Goal: Task Accomplishment & Management: Manage account settings

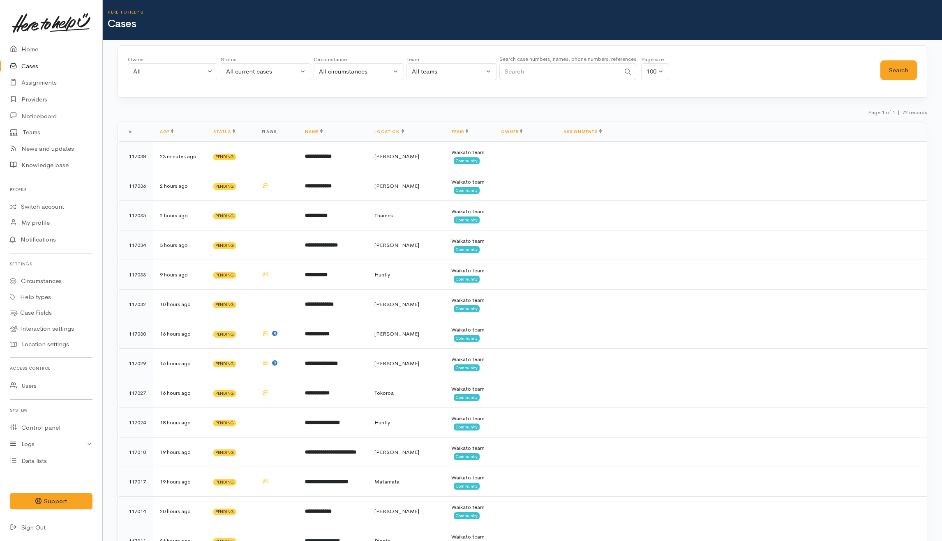
click at [545, 73] on input "Search" at bounding box center [559, 71] width 121 height 17
paste input "211577288"
type input "211577288"
click at [263, 74] on div "All current cases" at bounding box center [262, 71] width 72 height 9
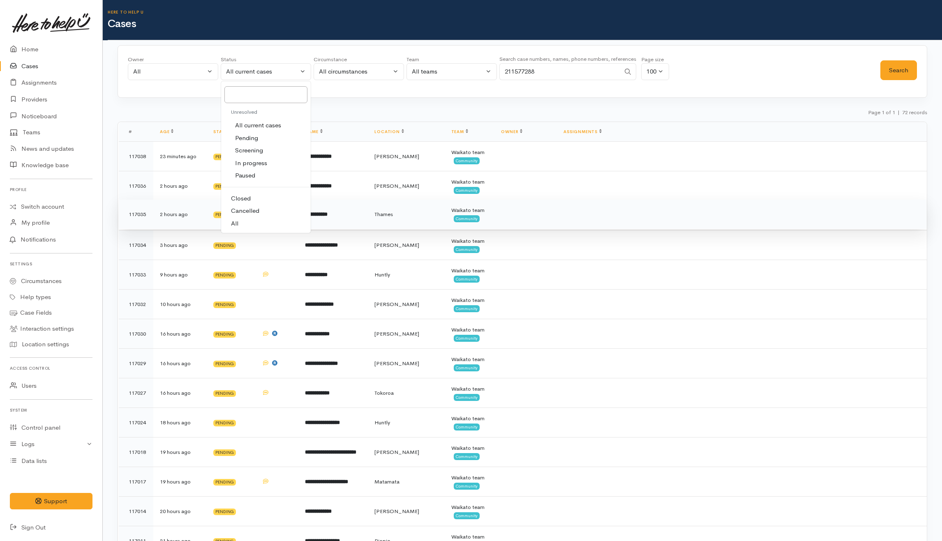
click at [248, 227] on link "All" at bounding box center [266, 223] width 90 height 13
select select "All"
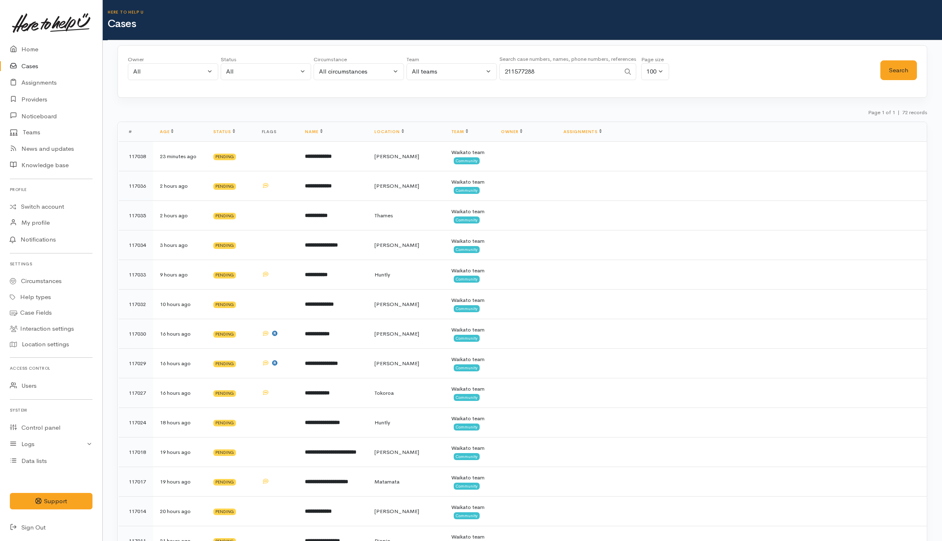
click at [889, 58] on div "Search" at bounding box center [898, 70] width 37 height 30
click at [885, 69] on button "Search" at bounding box center [898, 70] width 37 height 20
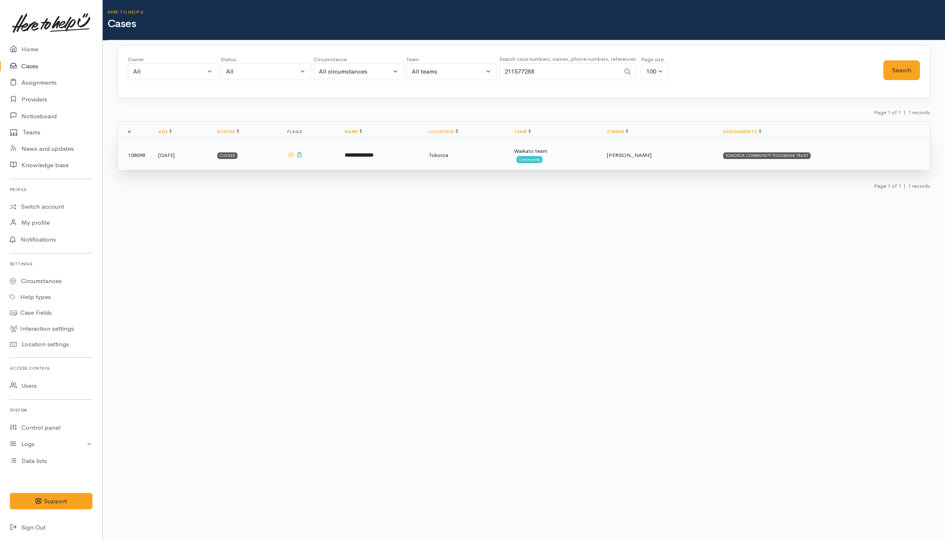
click at [422, 155] on td "**********" at bounding box center [380, 156] width 84 height 30
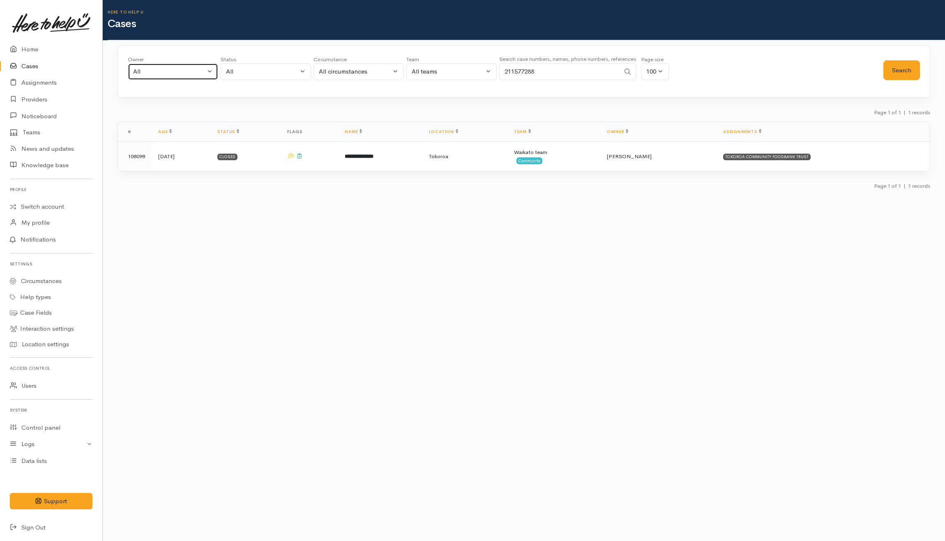
click at [183, 68] on div "All" at bounding box center [169, 71] width 72 height 9
type input "kata"
click at [216, 124] on span "[PERSON_NAME] ('Here to help u')" at bounding box center [192, 125] width 101 height 9
select select "1252"
drag, startPoint x: 286, startPoint y: 69, endPoint x: 290, endPoint y: 74, distance: 6.4
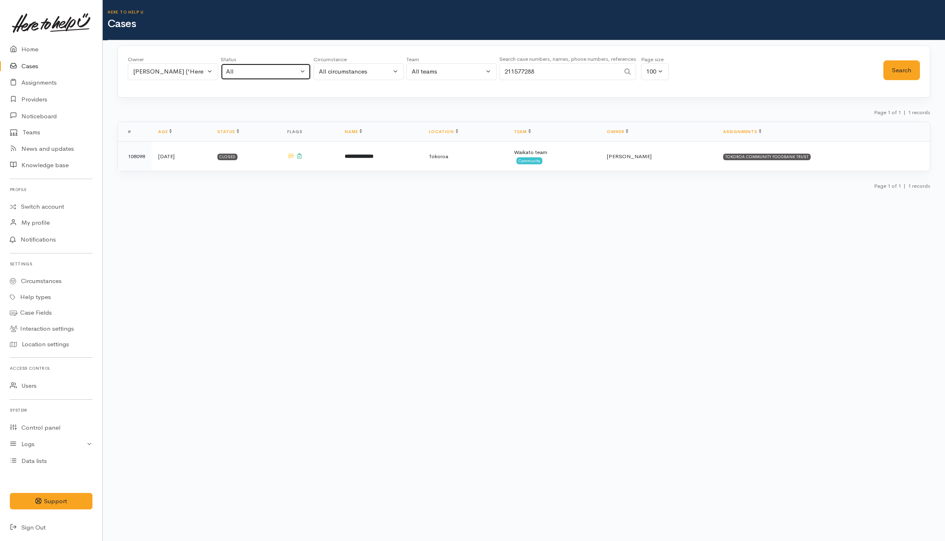
click at [286, 68] on div "All" at bounding box center [262, 71] width 72 height 9
click at [252, 124] on span "All current cases" at bounding box center [258, 125] width 46 height 9
select select "Unresolved"
drag, startPoint x: 598, startPoint y: 73, endPoint x: 301, endPoint y: 71, distance: 297.6
click at [301, 71] on div "Owner All My cases Aandrea Murray ('Here to help u') Akash Prakash ('Here to he…" at bounding box center [506, 70] width 756 height 30
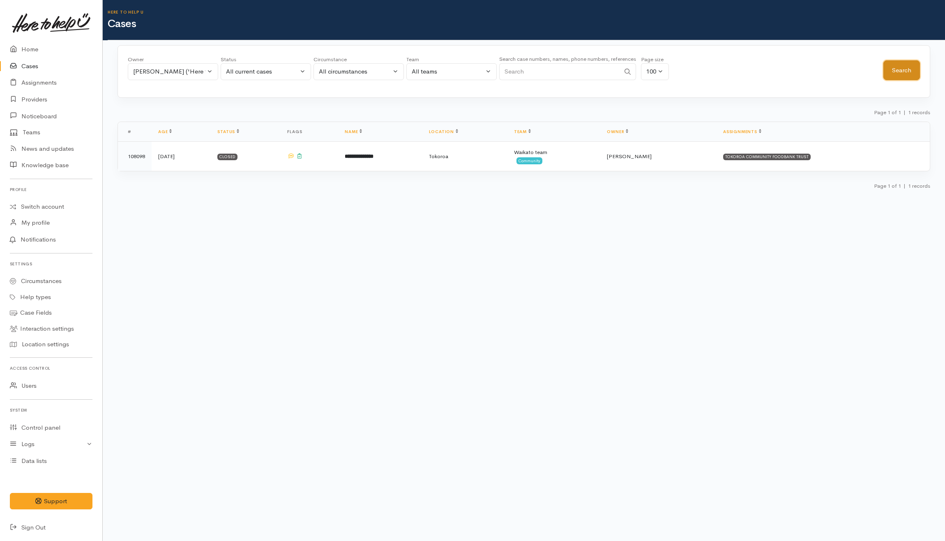
click at [916, 72] on button "Search" at bounding box center [902, 70] width 37 height 20
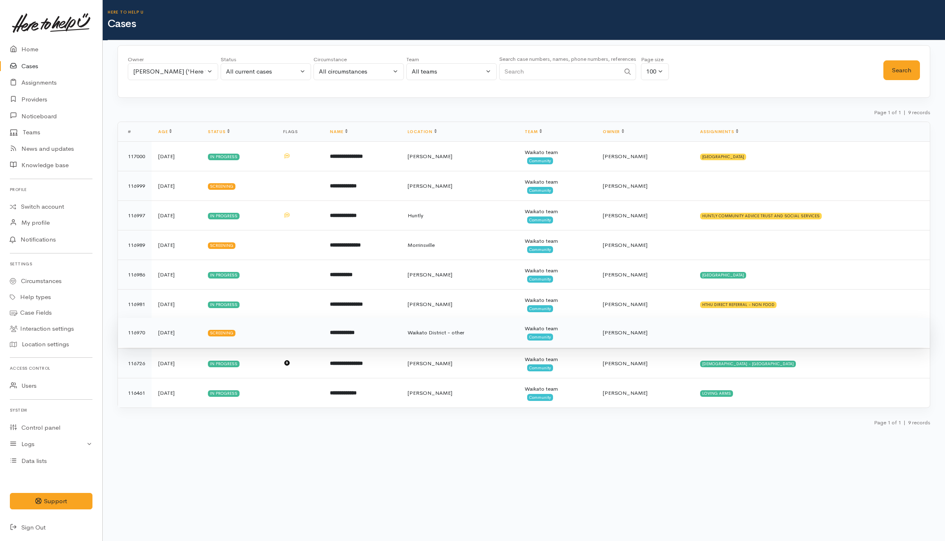
click at [201, 340] on td "yesterday" at bounding box center [177, 333] width 50 height 30
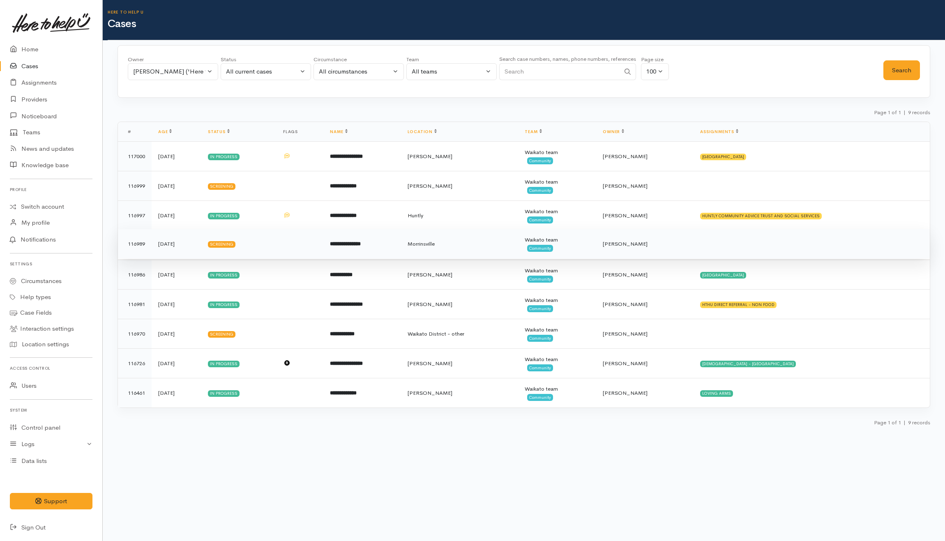
click at [193, 249] on td "yesterday" at bounding box center [177, 244] width 50 height 30
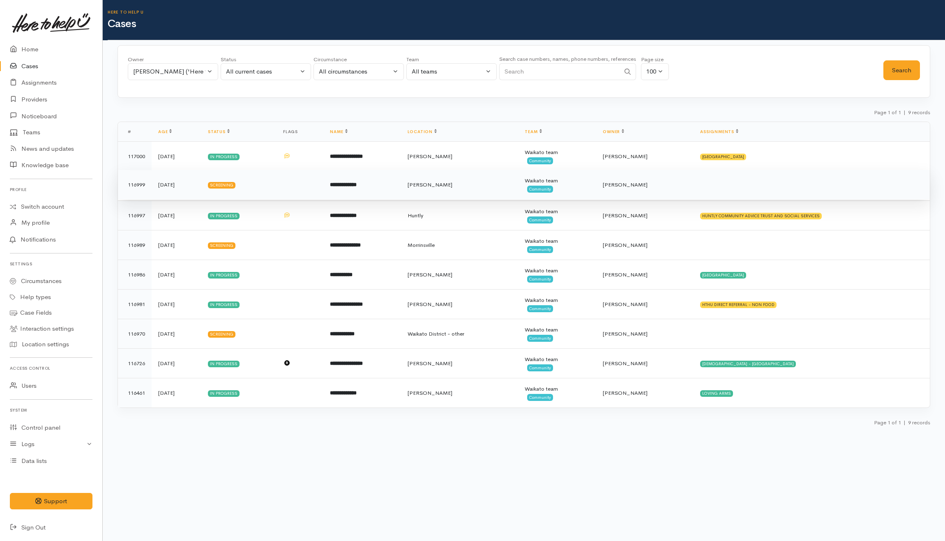
click at [196, 189] on td "yesterday" at bounding box center [177, 185] width 50 height 30
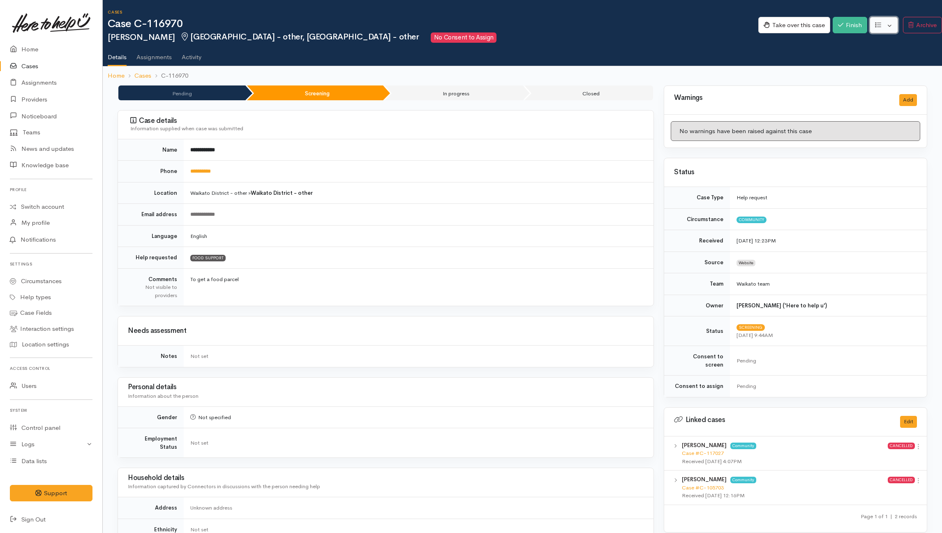
click at [705, 21] on button "button" at bounding box center [884, 25] width 28 height 17
click at [705, 66] on link "Re-assign team" at bounding box center [854, 69] width 88 height 13
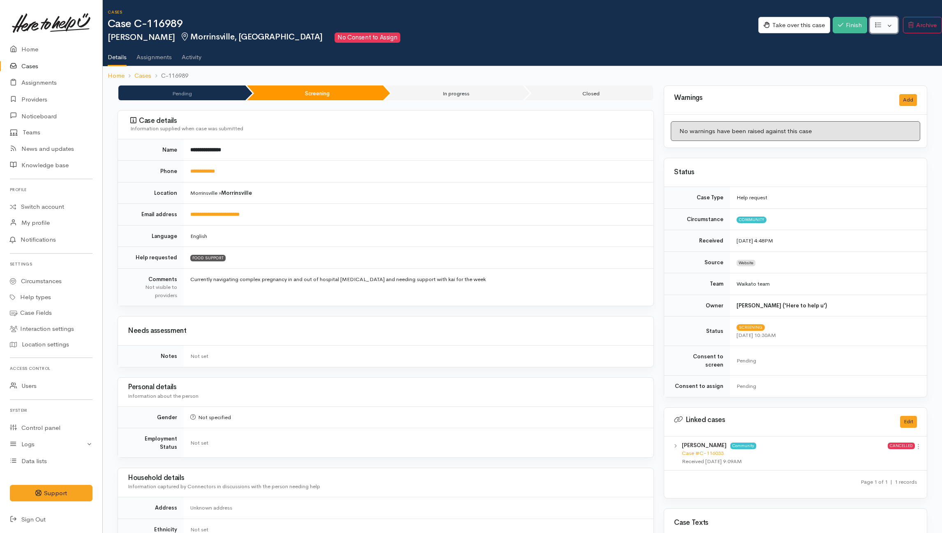
click at [705, 24] on button "button" at bounding box center [884, 25] width 28 height 17
click at [705, 70] on link "Re-assign team" at bounding box center [854, 69] width 88 height 13
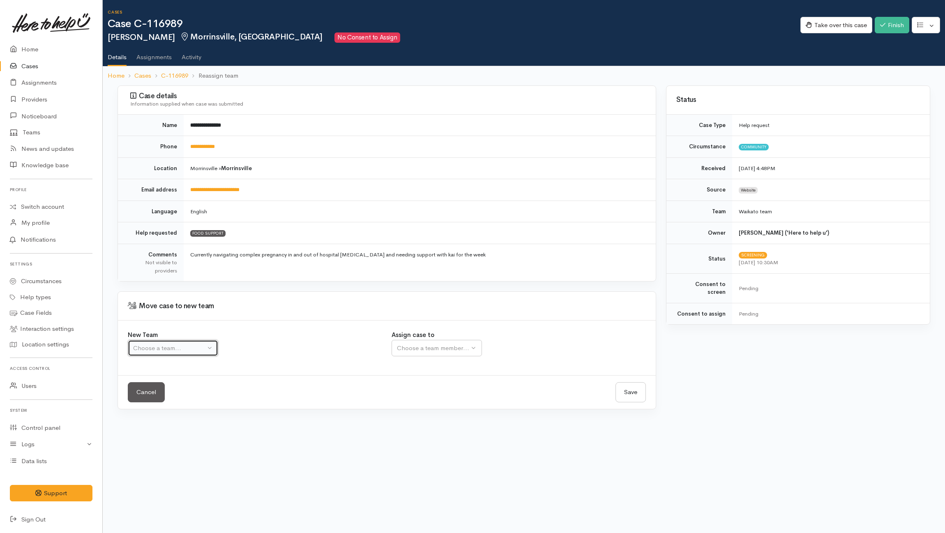
click at [194, 354] on button "Choose a team..." at bounding box center [173, 348] width 90 height 17
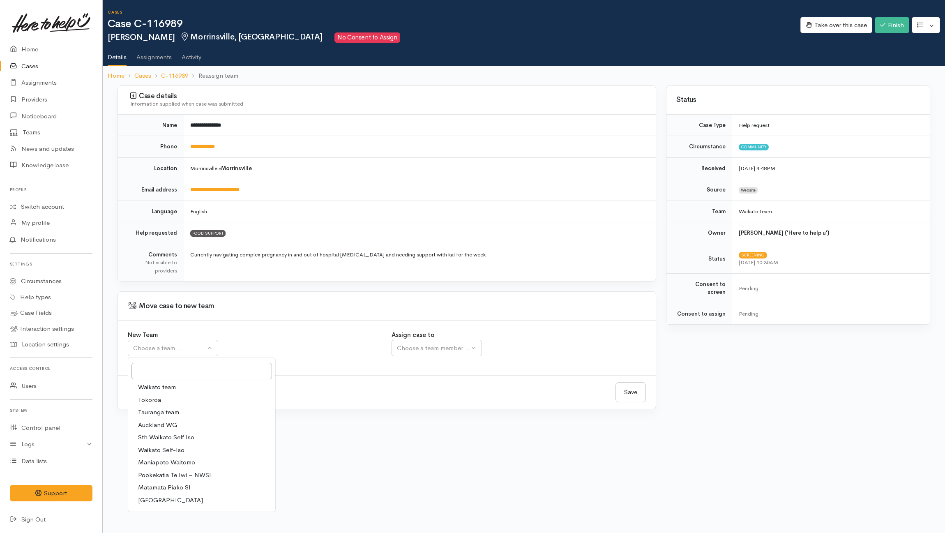
click at [163, 390] on span "Waikato team" at bounding box center [157, 387] width 38 height 9
select select "1"
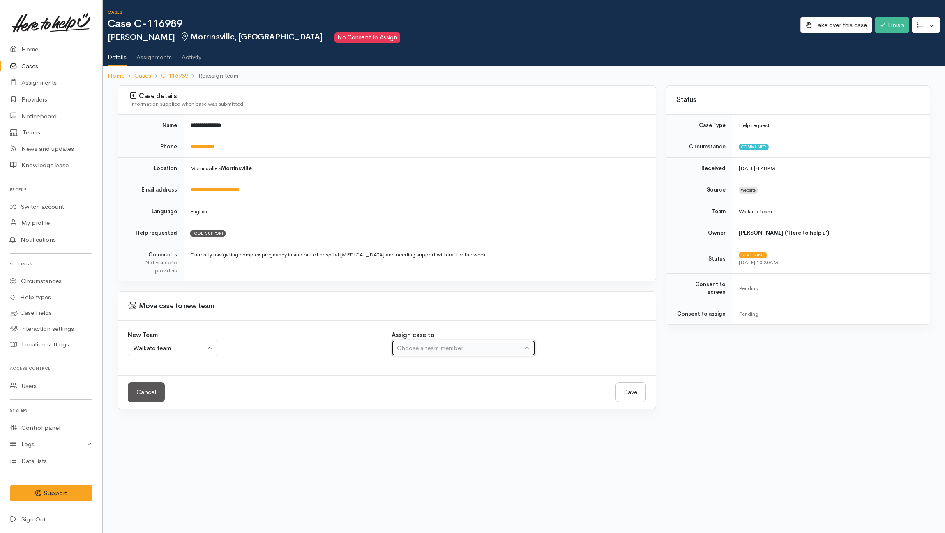
click at [443, 344] on div "Choose a team member..." at bounding box center [460, 348] width 126 height 9
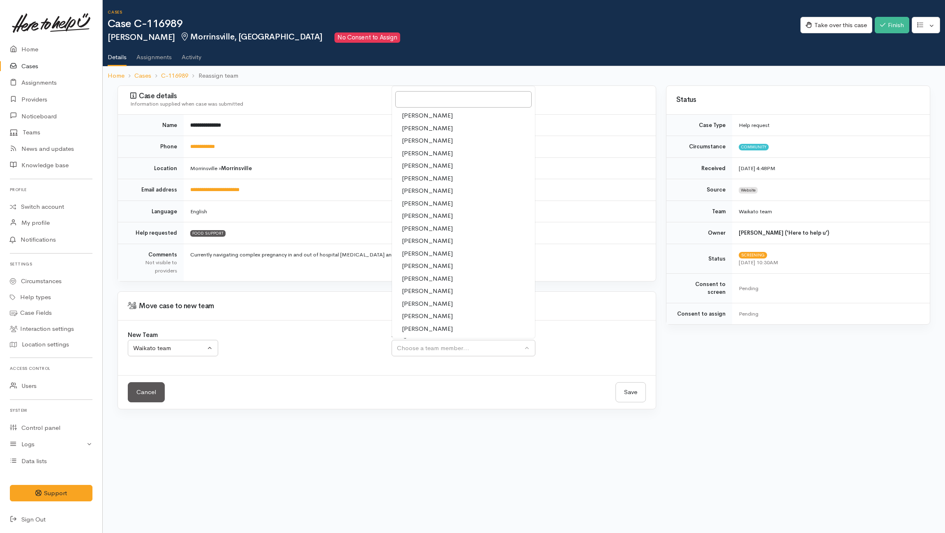
click at [421, 204] on span "[PERSON_NAME]" at bounding box center [427, 203] width 51 height 9
select select "1037"
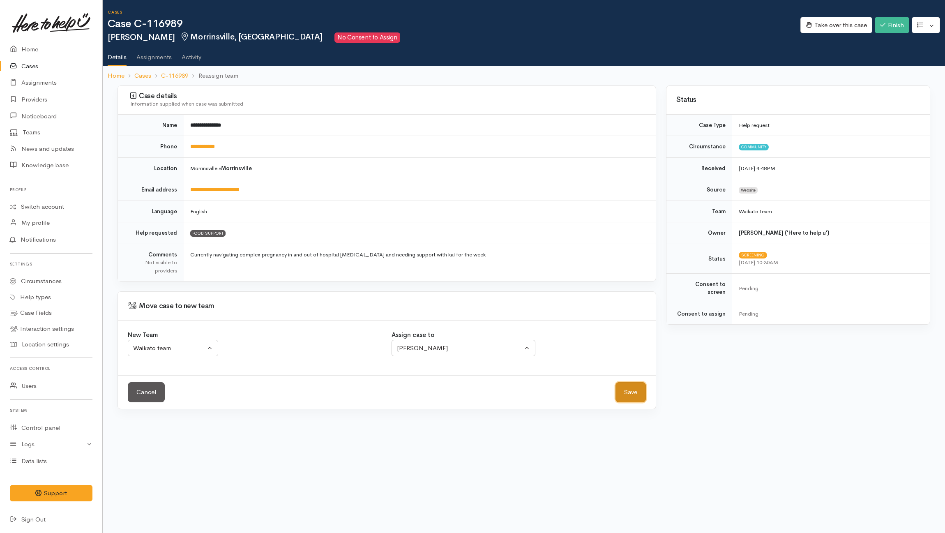
drag, startPoint x: 639, startPoint y: 392, endPoint x: 453, endPoint y: 334, distance: 194.9
click at [637, 392] on button "Save" at bounding box center [631, 392] width 30 height 20
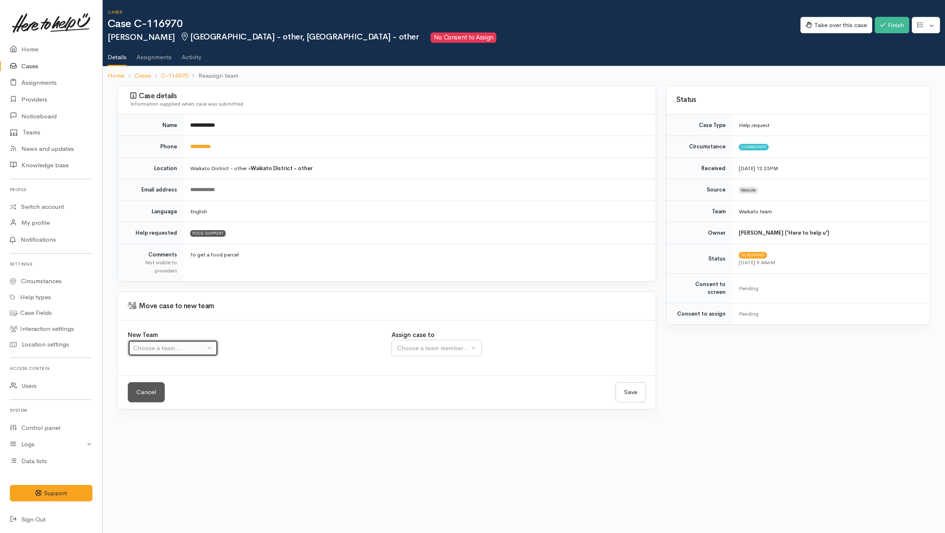
click at [201, 352] on div "Choose a team..." at bounding box center [169, 348] width 72 height 9
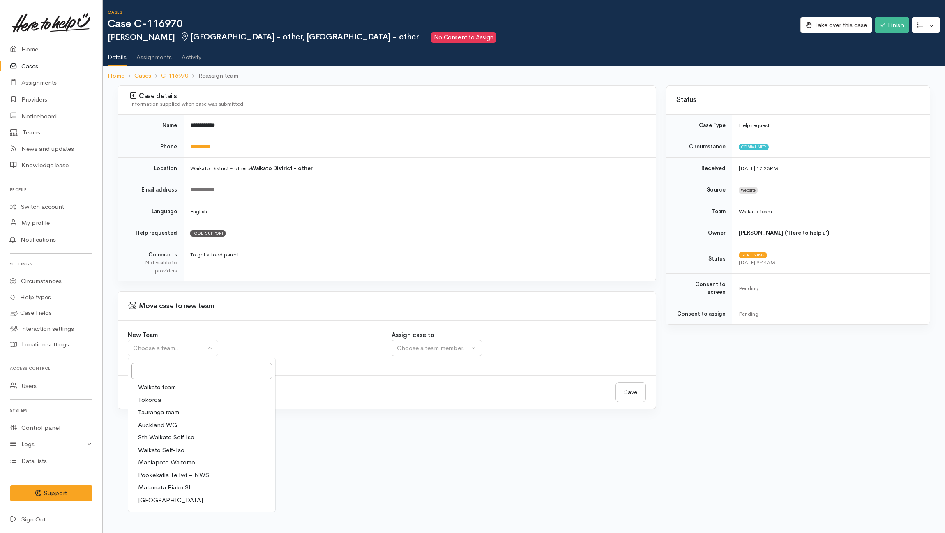
drag, startPoint x: 173, startPoint y: 387, endPoint x: 199, endPoint y: 387, distance: 25.5
click at [174, 387] on span "Waikato team" at bounding box center [157, 387] width 38 height 9
select select "1"
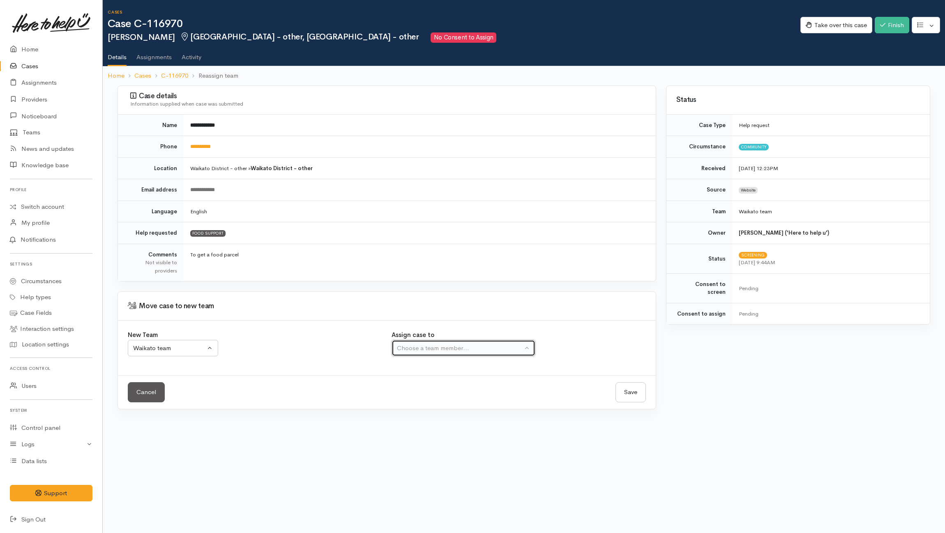
click at [434, 352] on div "Choose a team member..." at bounding box center [460, 348] width 126 height 9
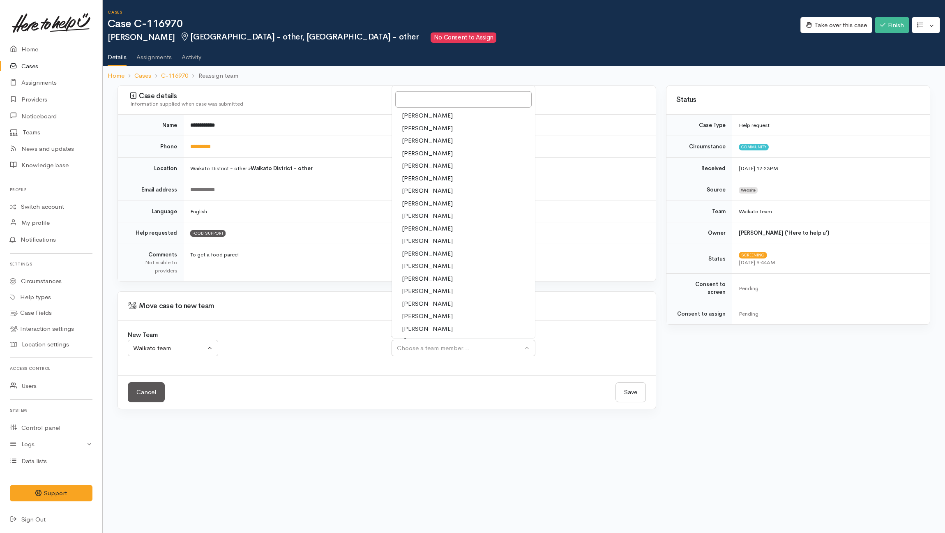
drag, startPoint x: 413, startPoint y: 204, endPoint x: 460, endPoint y: 244, distance: 62.4
click at [413, 204] on span "Jeffin Gopi" at bounding box center [427, 203] width 51 height 9
select select "1037"
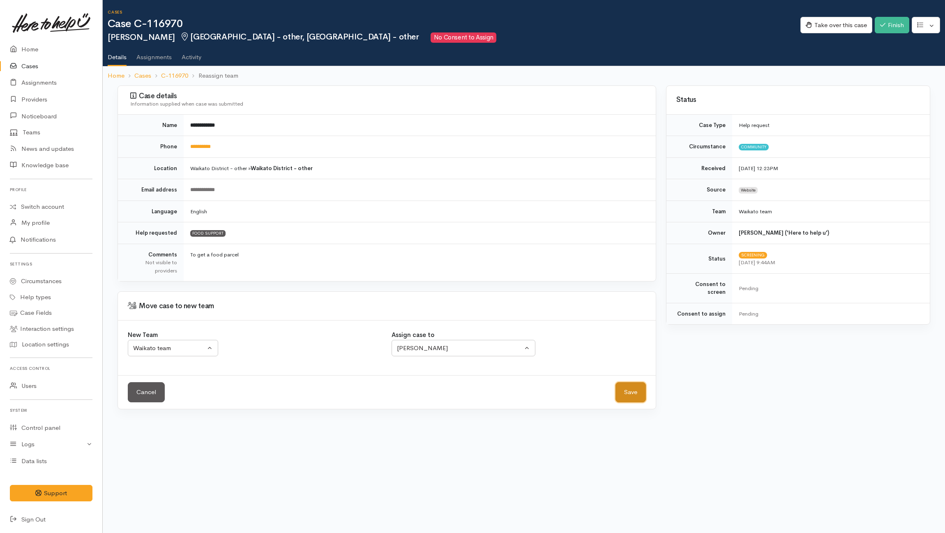
click at [637, 395] on button "Save" at bounding box center [631, 392] width 30 height 20
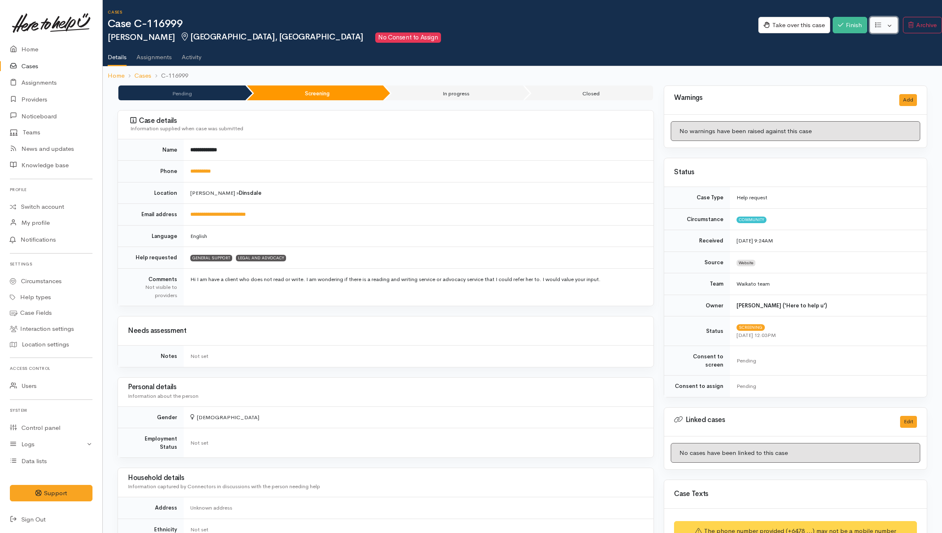
click at [887, 26] on button "button" at bounding box center [884, 25] width 28 height 17
click at [847, 67] on link "Re-assign team" at bounding box center [854, 69] width 88 height 13
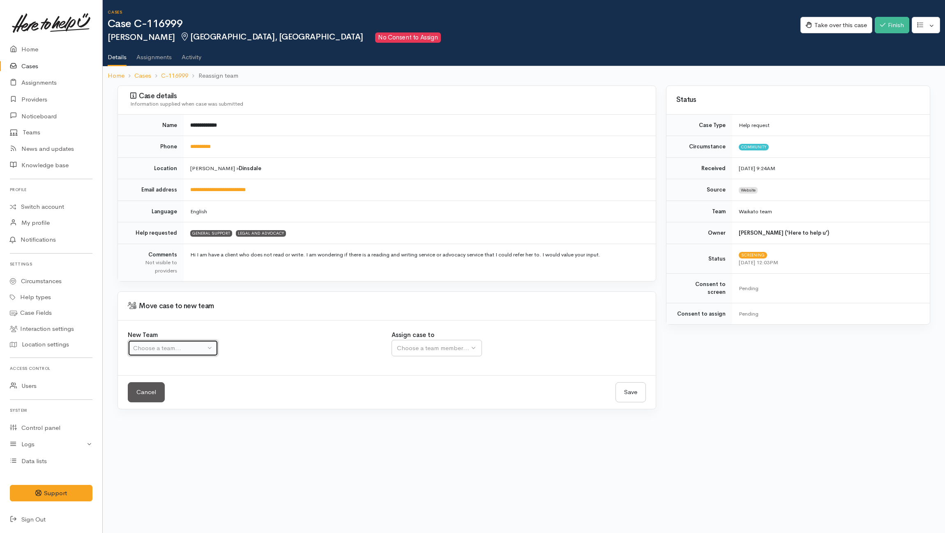
click at [195, 345] on div "Choose a team..." at bounding box center [169, 348] width 72 height 9
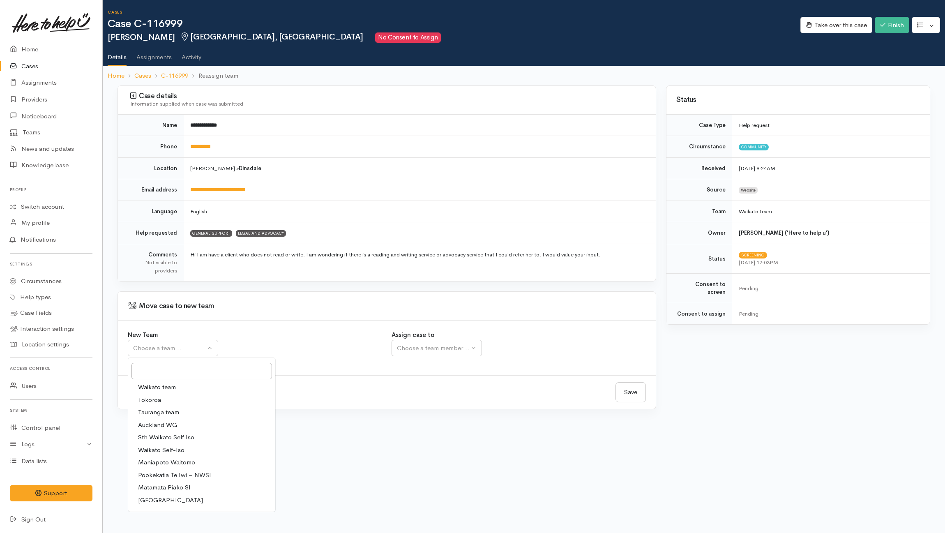
click at [171, 390] on span "Waikato team" at bounding box center [157, 387] width 38 height 9
select select "1"
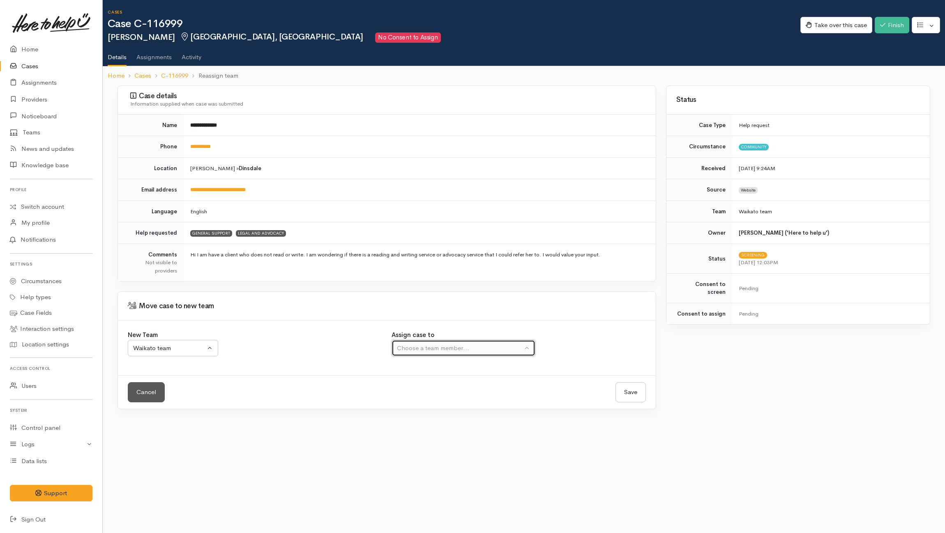
click at [443, 345] on div "Choose a team member..." at bounding box center [460, 348] width 126 height 9
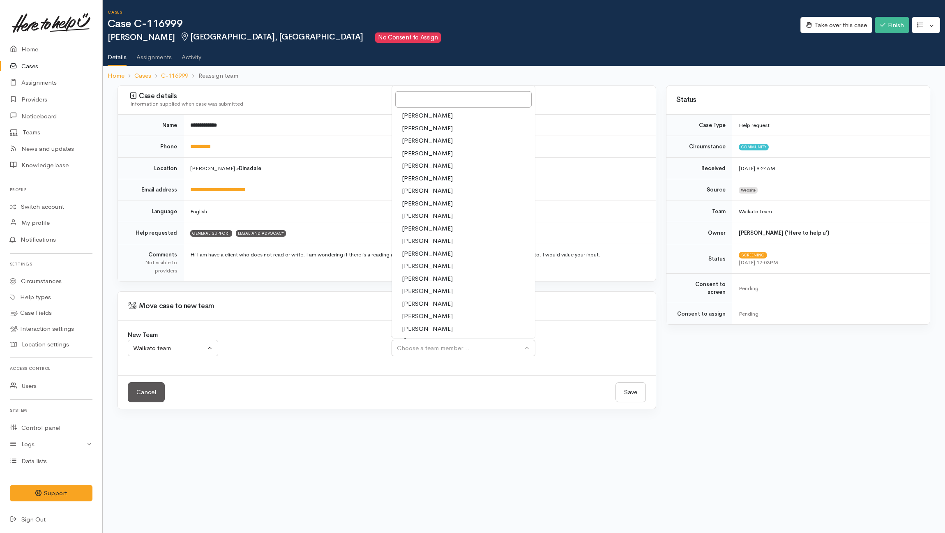
click at [423, 303] on span "[PERSON_NAME]" at bounding box center [427, 303] width 51 height 9
select select "2109"
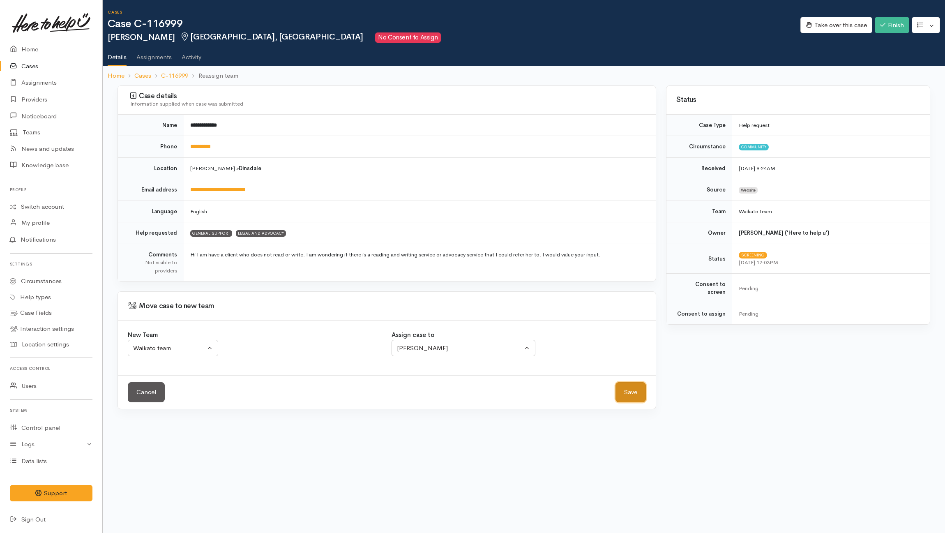
click at [630, 391] on button "Save" at bounding box center [631, 392] width 30 height 20
